Goal: Check status

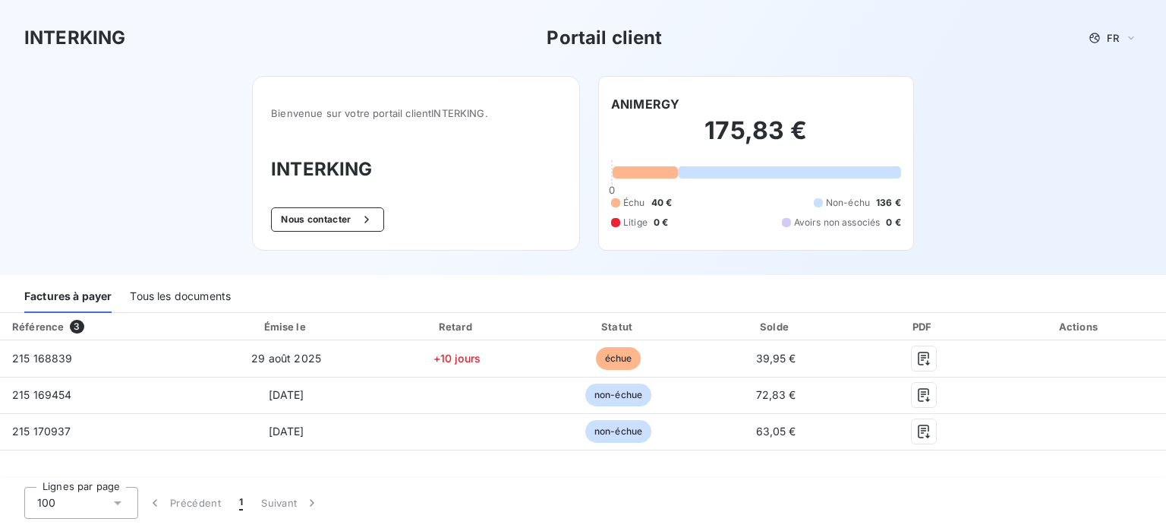
drag, startPoint x: 364, startPoint y: 285, endPoint x: 411, endPoint y: 273, distance: 48.6
click at [364, 285] on div "Factures à payer Tous les documents" at bounding box center [583, 297] width 1166 height 32
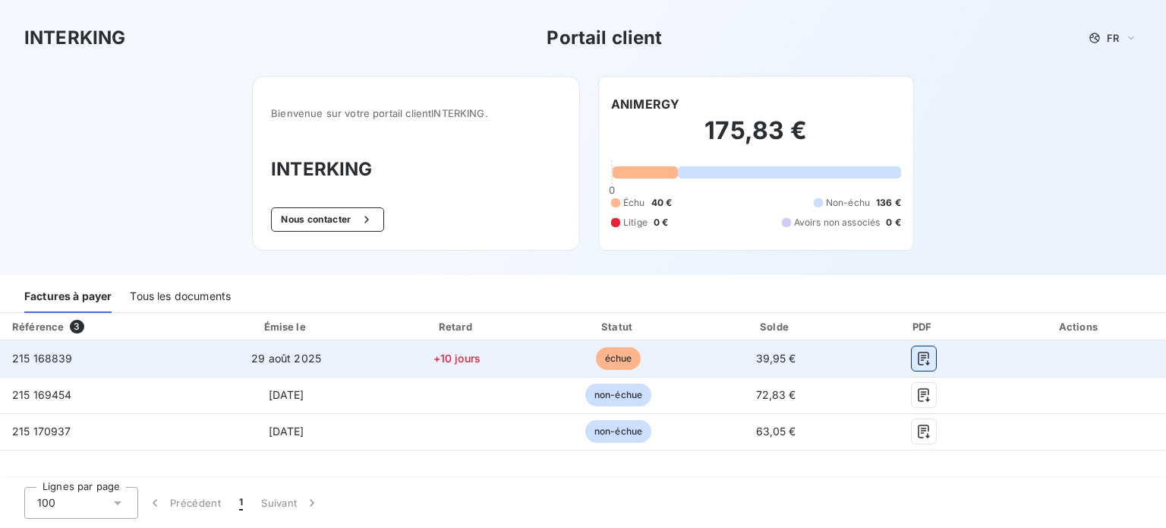
click at [926, 354] on icon "button" at bounding box center [923, 358] width 15 height 15
click at [591, 363] on td "échue" at bounding box center [617, 358] width 159 height 36
click at [606, 361] on span "échue" at bounding box center [619, 358] width 46 height 23
click at [1012, 354] on td at bounding box center [1080, 358] width 172 height 36
